Goal: Obtain resource: Download file/media

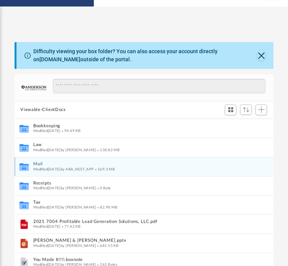
scroll to position [168, 253]
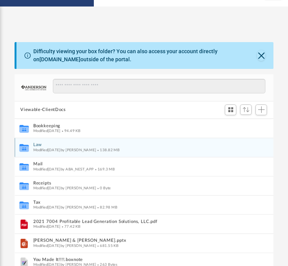
click at [37, 146] on button "Law" at bounding box center [139, 144] width 212 height 5
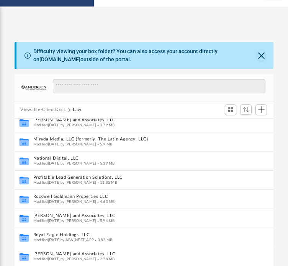
scroll to position [312, 0]
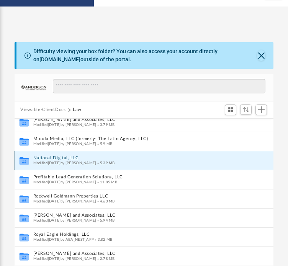
click at [54, 156] on button "National Digital, LLC" at bounding box center [136, 157] width 206 height 5
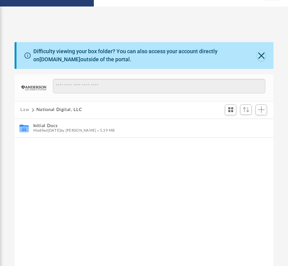
scroll to position [0, 0]
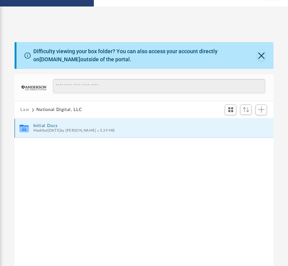
click at [50, 123] on button "Initial Docs" at bounding box center [139, 125] width 212 height 5
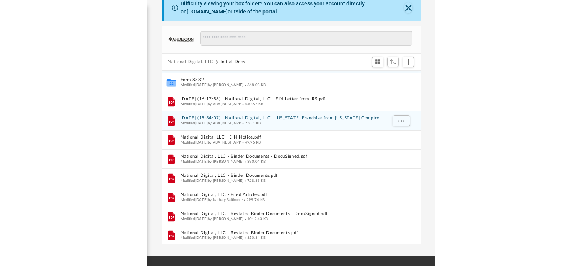
scroll to position [73, 0]
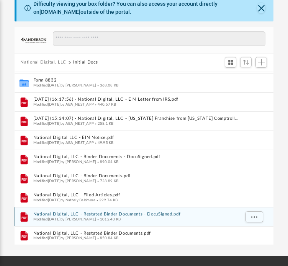
click at [98, 211] on div "File National Digital, LLC - Restated Binder Documents - DocuSigned.pdf Modifie…" at bounding box center [144, 216] width 259 height 19
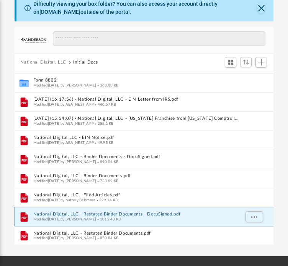
click at [99, 213] on button "National Digital, LLC - Restated Binder Documents - DocuSigned.pdf" at bounding box center [136, 214] width 206 height 5
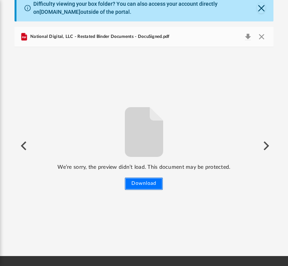
click at [145, 181] on button "Download" at bounding box center [144, 184] width 38 height 12
click at [260, 36] on button "Close" at bounding box center [262, 36] width 14 height 11
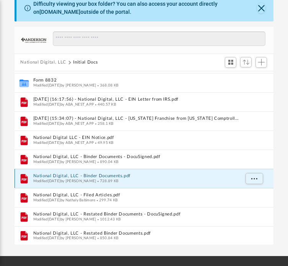
click at [109, 174] on button "National Digital, LLC - Binder Documents.pdf" at bounding box center [136, 175] width 206 height 5
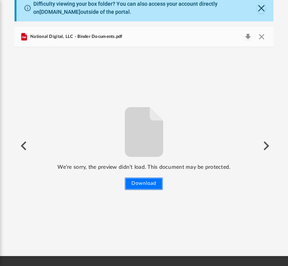
click at [139, 186] on button "Download" at bounding box center [144, 184] width 38 height 12
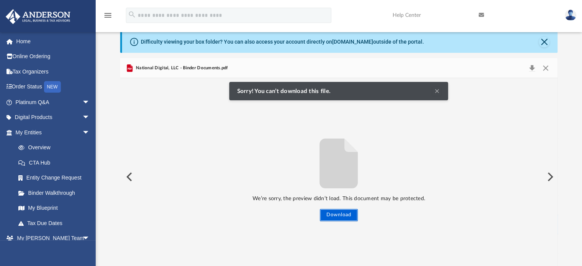
scroll to position [0, 0]
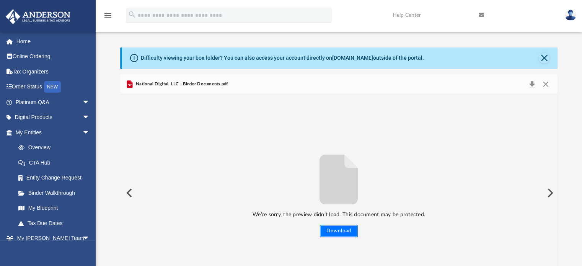
click at [287, 228] on button "Download" at bounding box center [339, 231] width 38 height 12
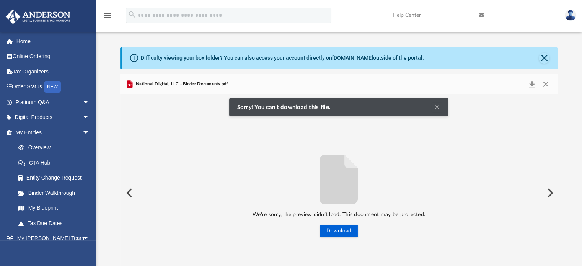
click at [287, 103] on button "Clear Notification" at bounding box center [436, 107] width 9 height 9
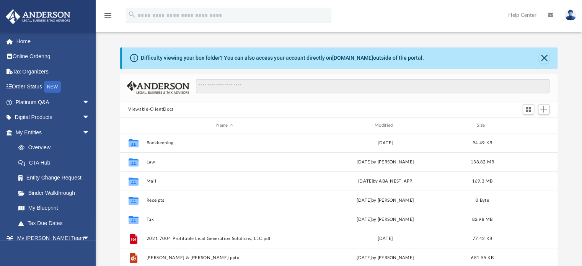
scroll to position [168, 432]
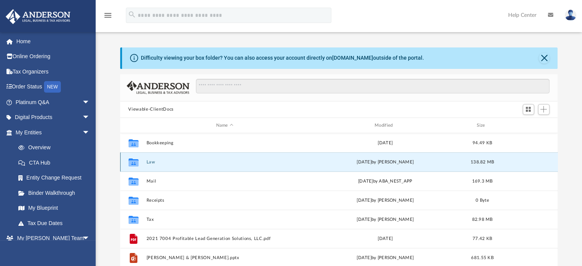
click at [152, 162] on button "Law" at bounding box center [224, 162] width 157 height 5
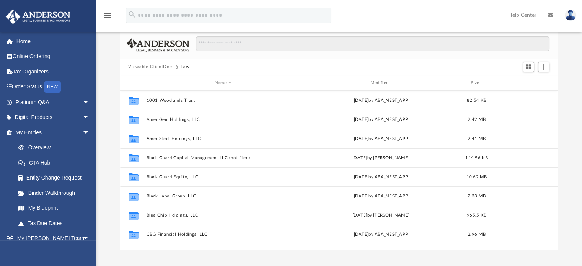
scroll to position [35, 0]
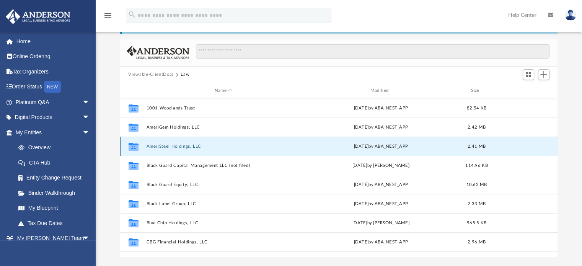
click at [178, 145] on button "AmeriSteel Holdings, LLC" at bounding box center [223, 146] width 154 height 5
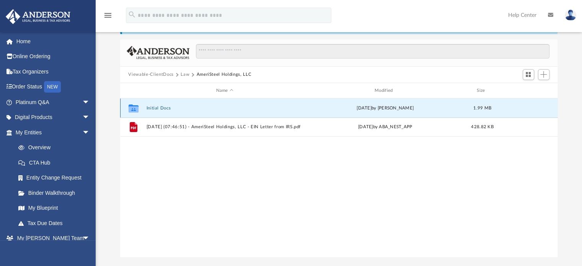
click at [155, 107] on button "Initial Docs" at bounding box center [224, 108] width 157 height 5
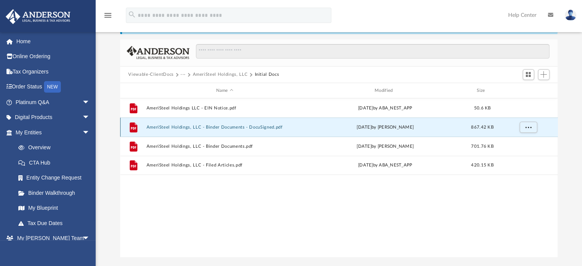
click at [212, 127] on button "AmeriSteel Holdings, LLC - Binder Documents - DocuSigned.pdf" at bounding box center [224, 127] width 157 height 5
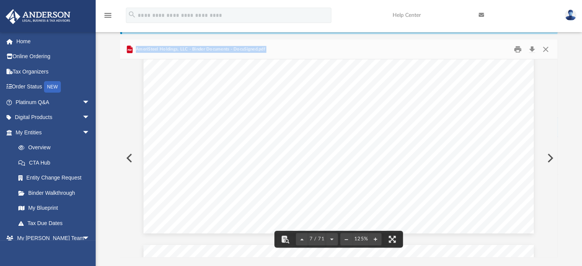
scroll to position [3437, 8]
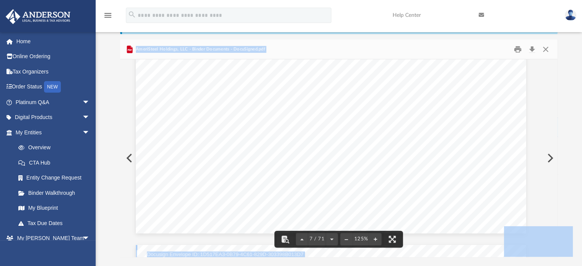
drag, startPoint x: 555, startPoint y: 83, endPoint x: 534, endPoint y: 226, distance: 144.2
click at [39, 5] on div "menu search Site Menu add [PERSON_NAME][EMAIL_ADDRESS][PERSON_NAME][DOMAIN_NAME…" at bounding box center [291, 122] width 582 height 315
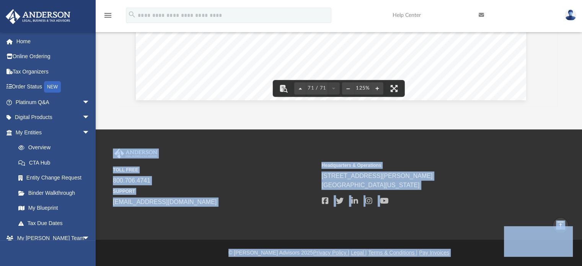
scroll to position [0, 0]
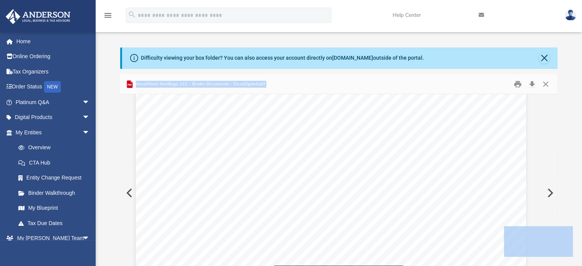
click at [347, 153] on div "State/Tax Filings SS - 4 Form and EIN Letter This section holds a copy of IRS F…" at bounding box center [331, 33] width 390 height 505
click at [308, 227] on div "State/Tax Filings SS - 4 Form and EIN Letter This section holds a copy of IRS F…" at bounding box center [331, 224] width 390 height 505
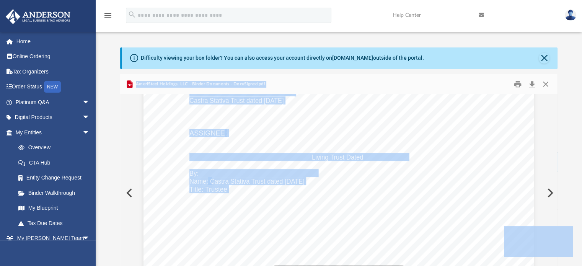
scroll to position [35663, 0]
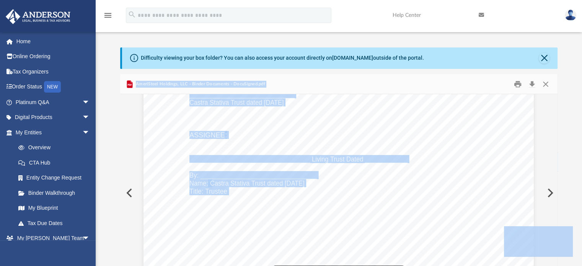
click at [210, 183] on span "Castra Stativa Trust dated [DATE]" at bounding box center [257, 183] width 95 height 7
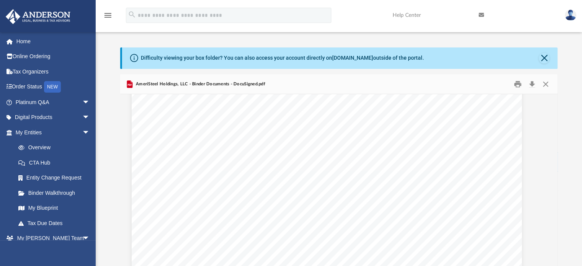
scroll to position [28446, 12]
click at [546, 83] on button "Close" at bounding box center [546, 84] width 14 height 12
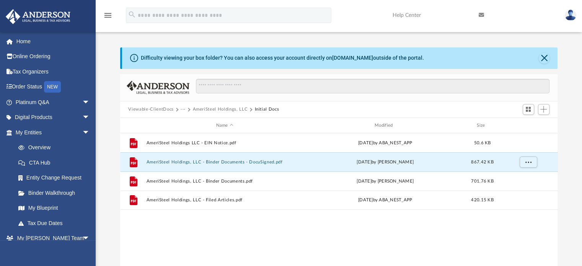
click at [223, 108] on button "AmeriSteel Holdings, LLC" at bounding box center [220, 109] width 55 height 7
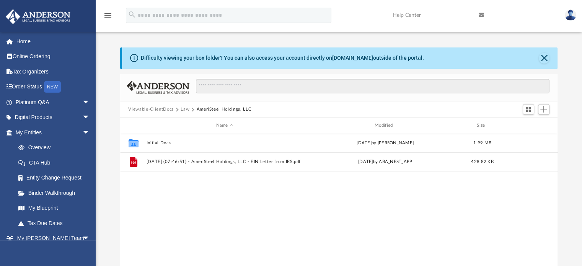
click at [184, 108] on button "Law" at bounding box center [185, 109] width 9 height 7
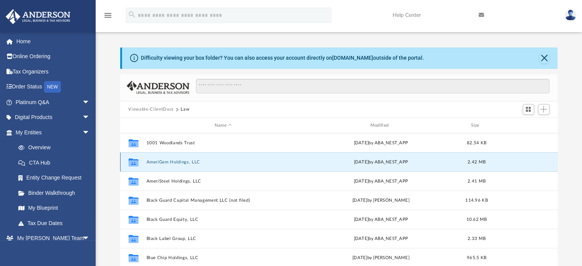
click at [169, 162] on button "AmeriGem Holdings, LLC" at bounding box center [223, 162] width 154 height 5
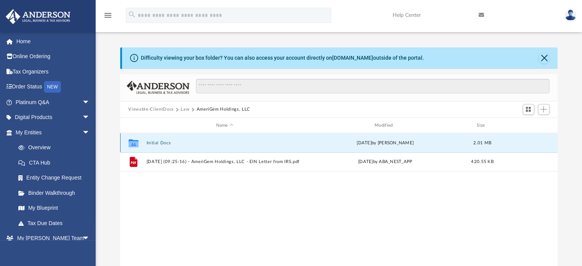
click at [153, 143] on button "Initial Docs" at bounding box center [224, 142] width 157 height 5
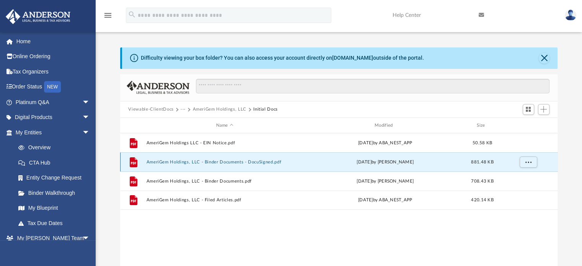
click at [206, 160] on button "AmeriGem Holdings, LLC - Binder Documents - DocuSigned.pdf" at bounding box center [224, 162] width 157 height 5
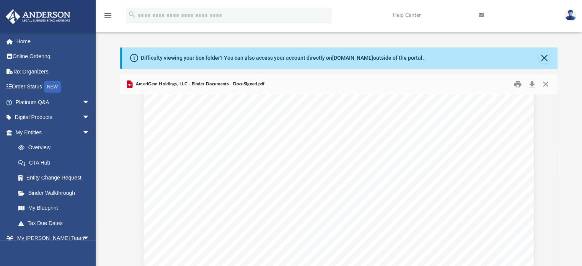
scroll to position [28446, 0]
